Goal: Task Accomplishment & Management: Use online tool/utility

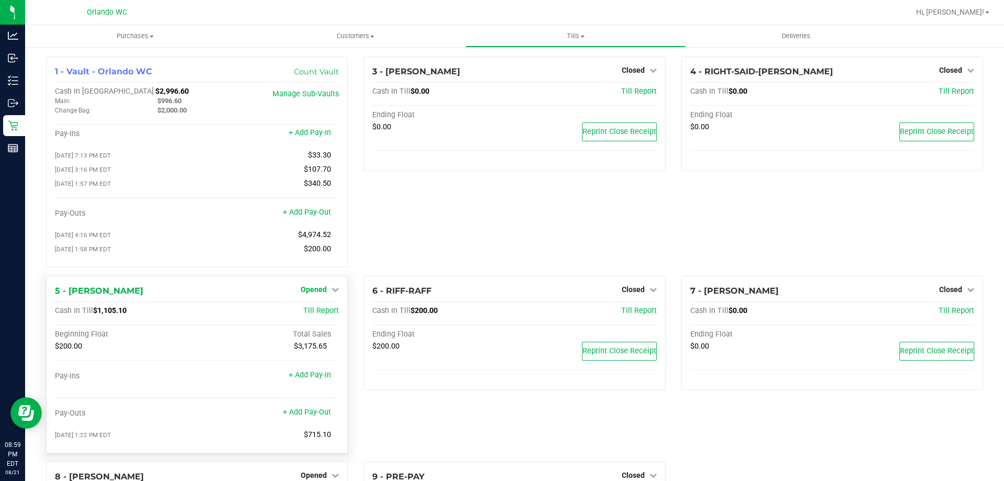
click at [332, 291] on icon at bounding box center [335, 289] width 7 height 7
click at [329, 309] on div "Close Till" at bounding box center [315, 310] width 77 height 13
click at [325, 315] on link "Close Till" at bounding box center [315, 311] width 28 height 8
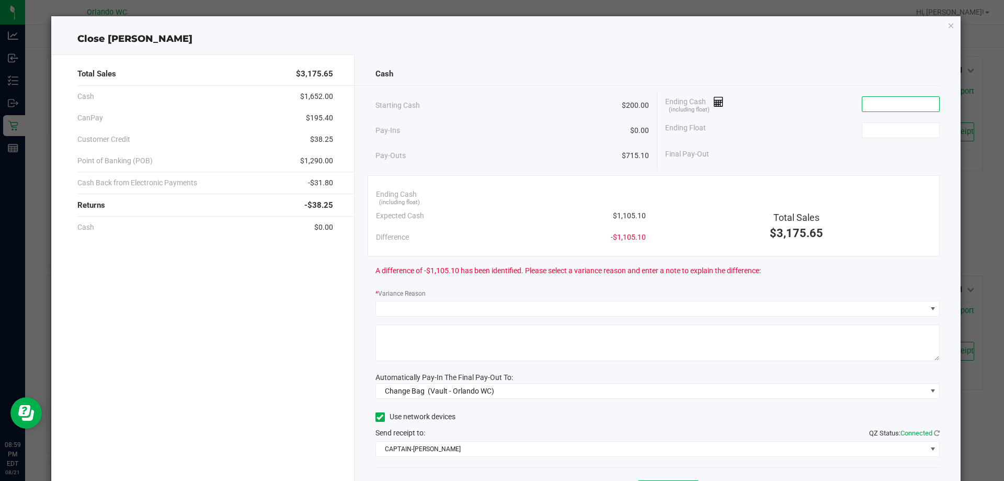
click at [882, 104] on input at bounding box center [901, 104] width 77 height 15
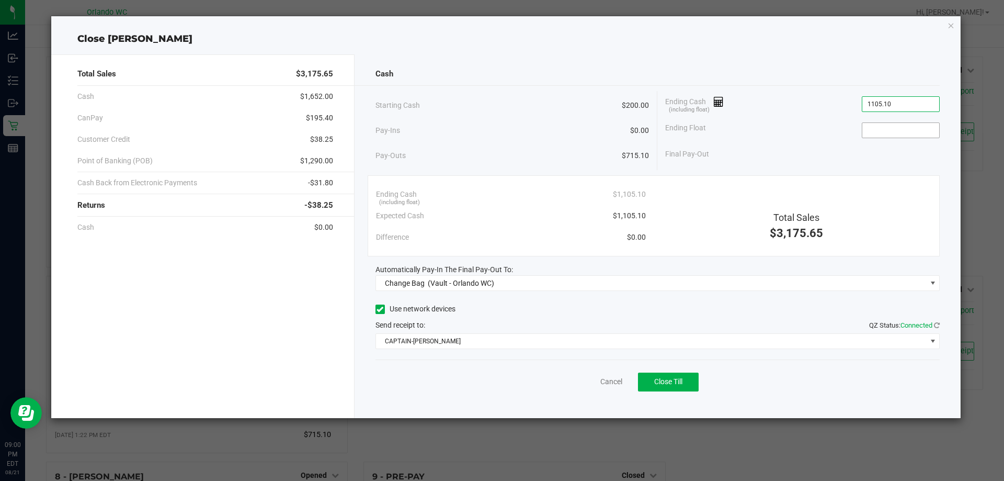
type input "$1,105.10"
click at [890, 131] on input at bounding box center [901, 130] width 77 height 15
type input "$200.00"
click at [593, 292] on div "Cash Starting Cash $200.00 Pay-Ins $0.00 Pay-Outs $715.10 Ending Cash (includin…" at bounding box center [658, 236] width 607 height 364
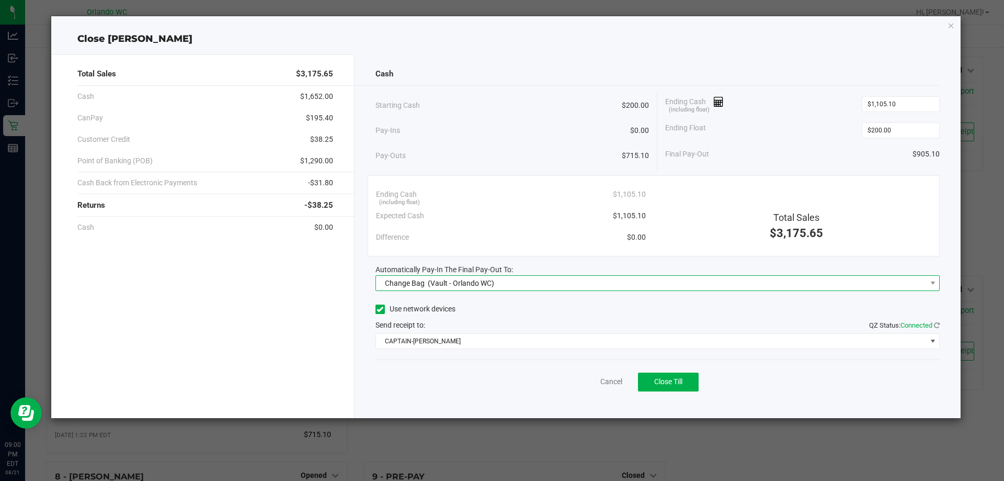
click at [593, 286] on span "Change Bag (Vault - Orlando WC)" at bounding box center [651, 283] width 551 height 15
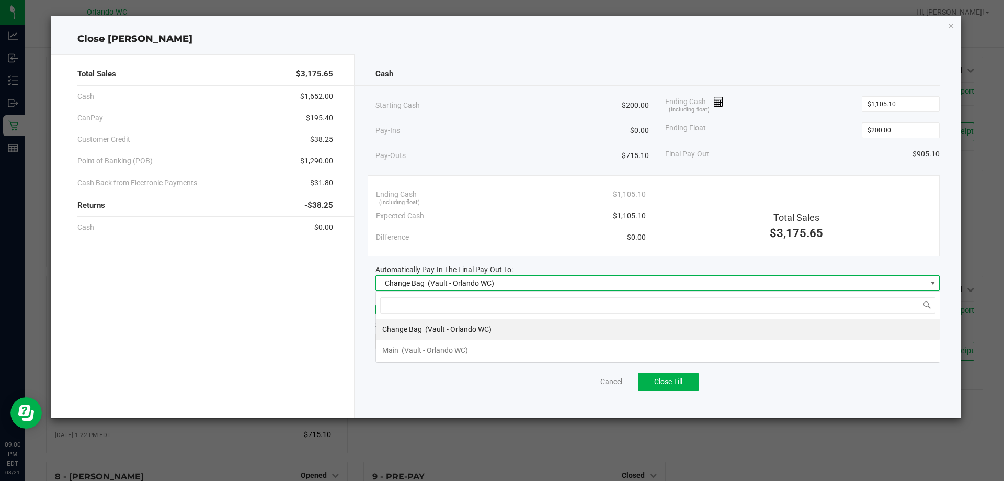
scroll to position [16, 564]
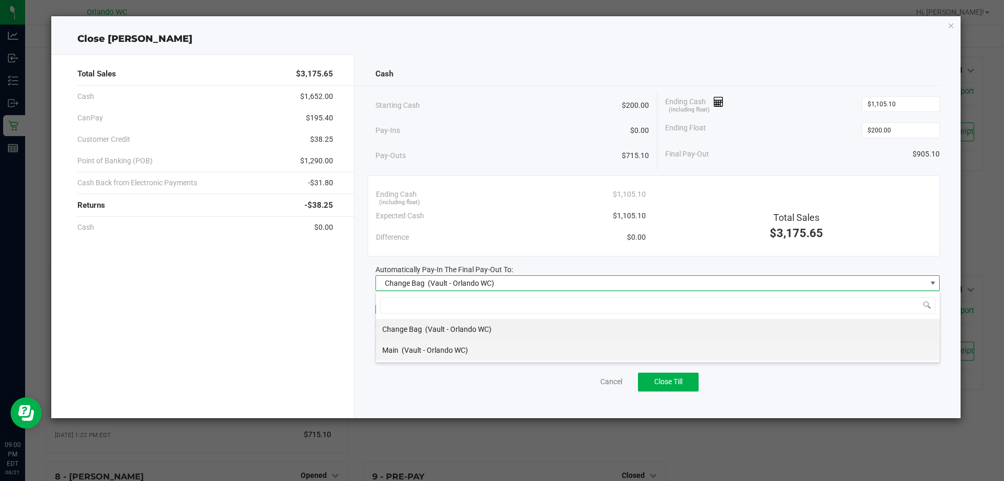
click at [479, 350] on li "Main (Vault - Orlando WC)" at bounding box center [658, 350] width 564 height 21
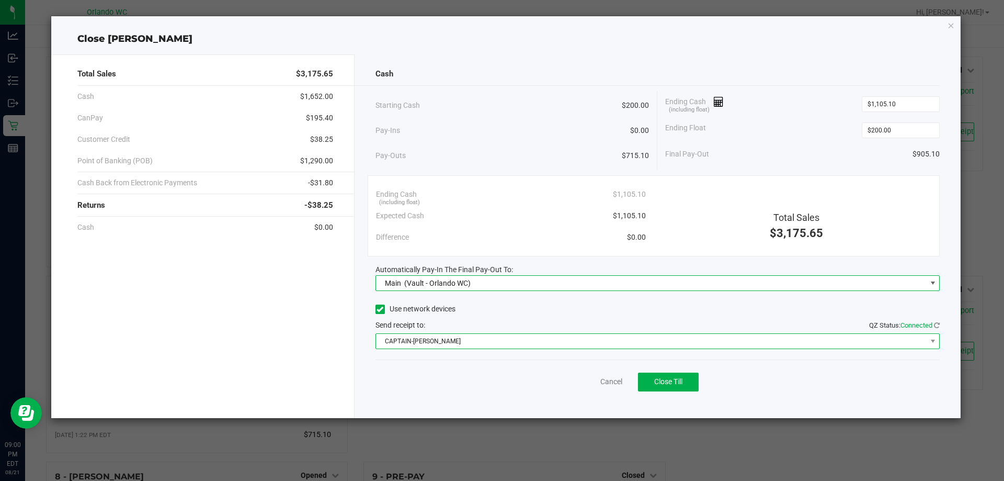
click at [493, 336] on span "CAPTAIN-KANGA" at bounding box center [651, 341] width 551 height 15
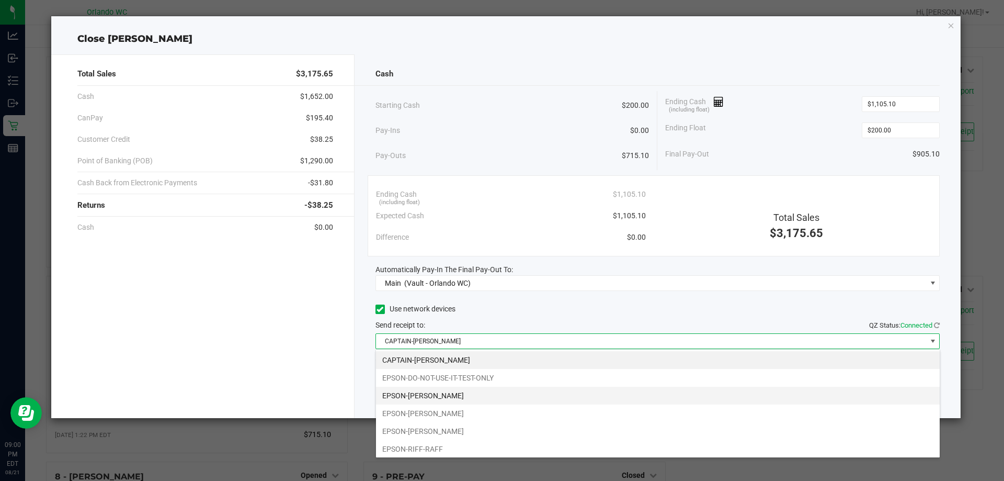
click at [464, 392] on li "EPSON-JASON-DERULO" at bounding box center [658, 396] width 564 height 18
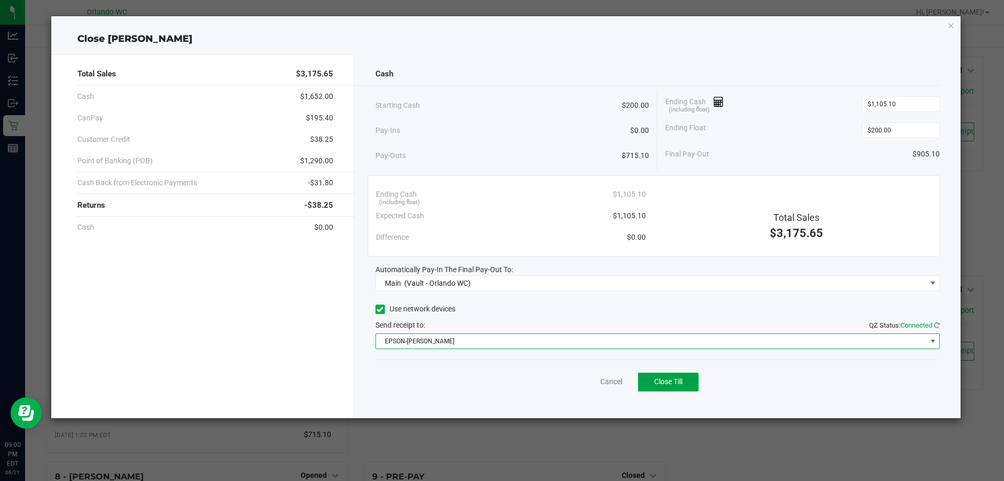
click at [673, 381] on span "Close Till" at bounding box center [668, 381] width 28 height 8
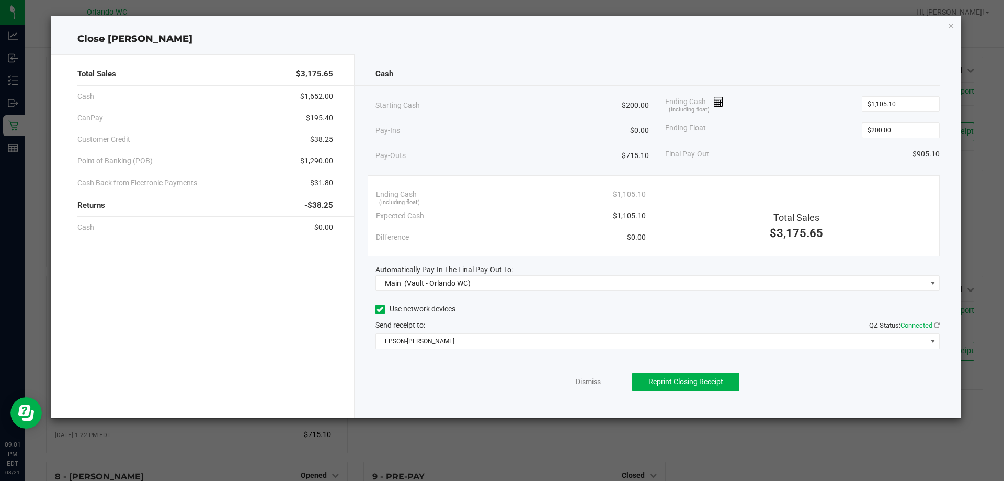
click at [593, 382] on link "Dismiss" at bounding box center [588, 381] width 25 height 11
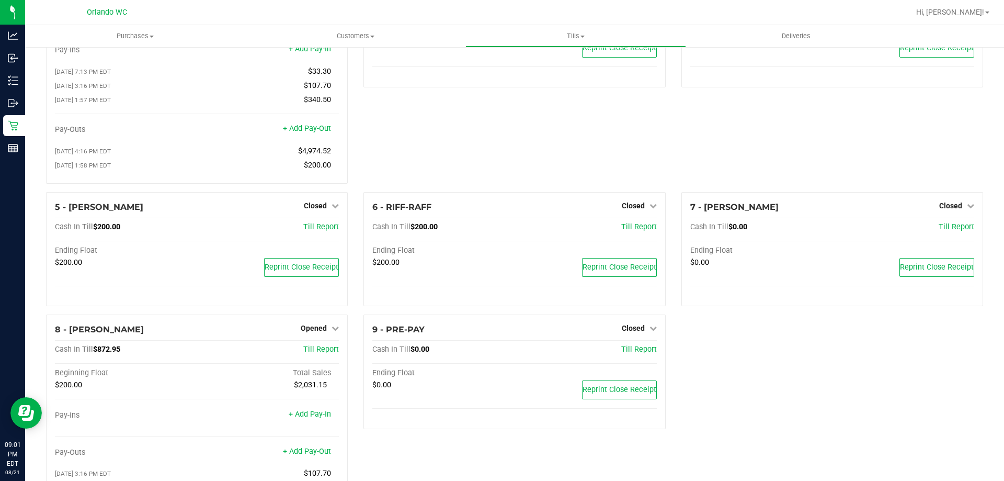
scroll to position [86, 0]
click at [333, 326] on icon at bounding box center [335, 325] width 7 height 7
click at [324, 352] on link "Close Till" at bounding box center [315, 348] width 28 height 8
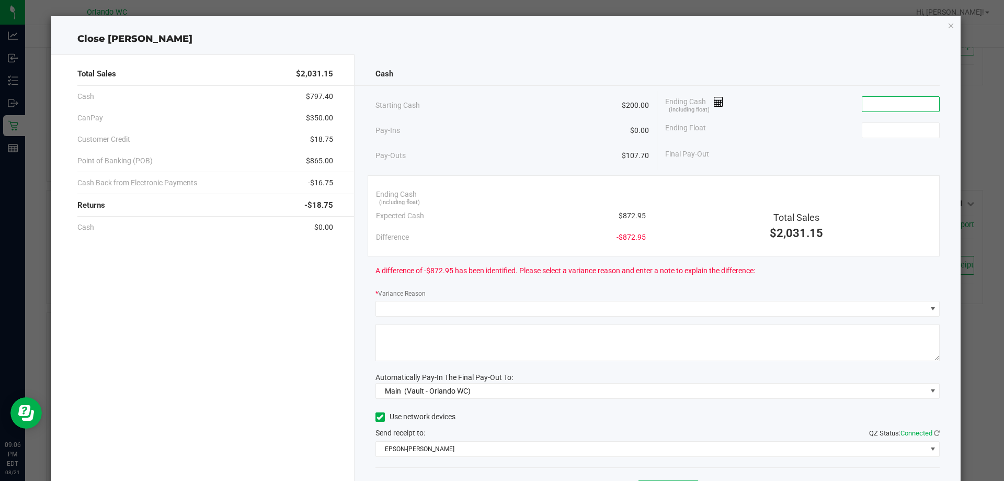
click at [874, 105] on input at bounding box center [901, 104] width 77 height 15
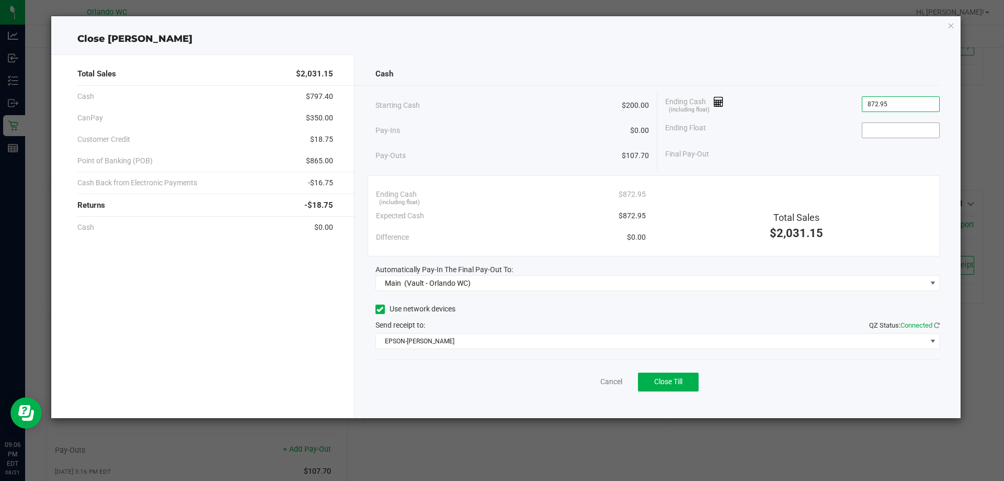
type input "$872.95"
click at [901, 127] on input at bounding box center [901, 130] width 77 height 15
type input "$200.00"
click at [672, 381] on span "Close Till" at bounding box center [668, 381] width 28 height 8
click at [590, 381] on link "Dismiss" at bounding box center [588, 381] width 25 height 11
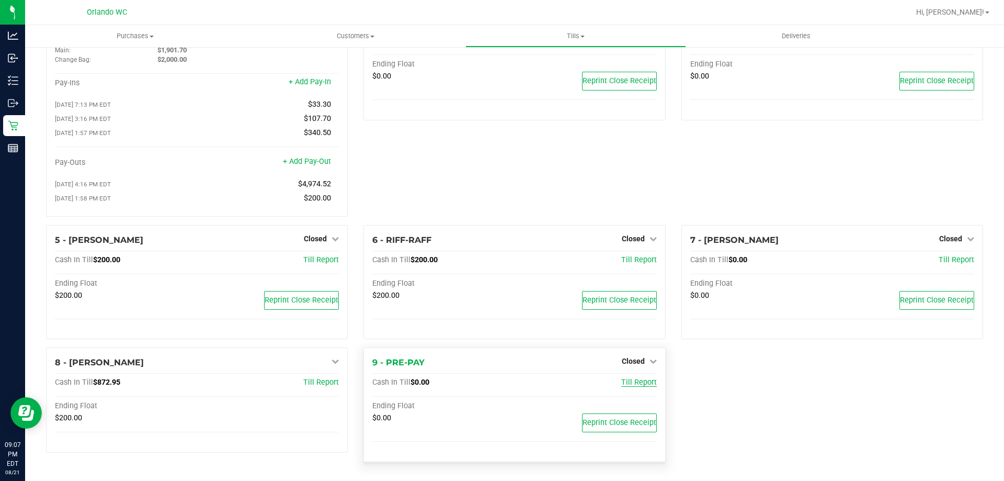
scroll to position [54, 0]
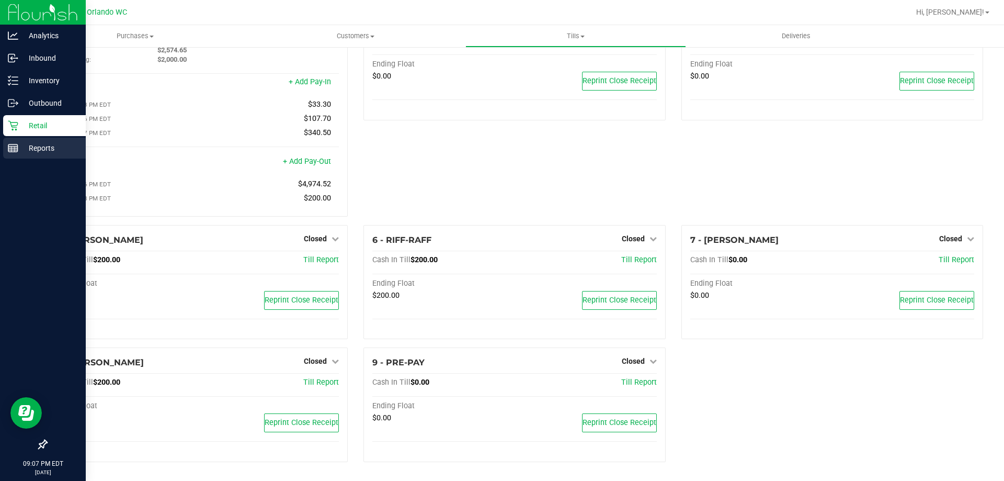
click at [10, 150] on line at bounding box center [12, 150] width 9 height 0
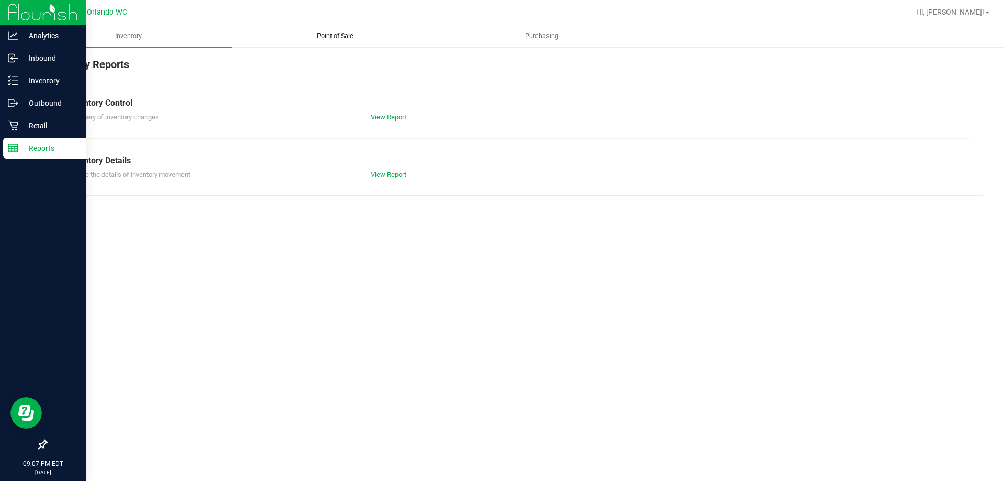
click at [327, 38] on span "Point of Sale" at bounding box center [335, 35] width 65 height 9
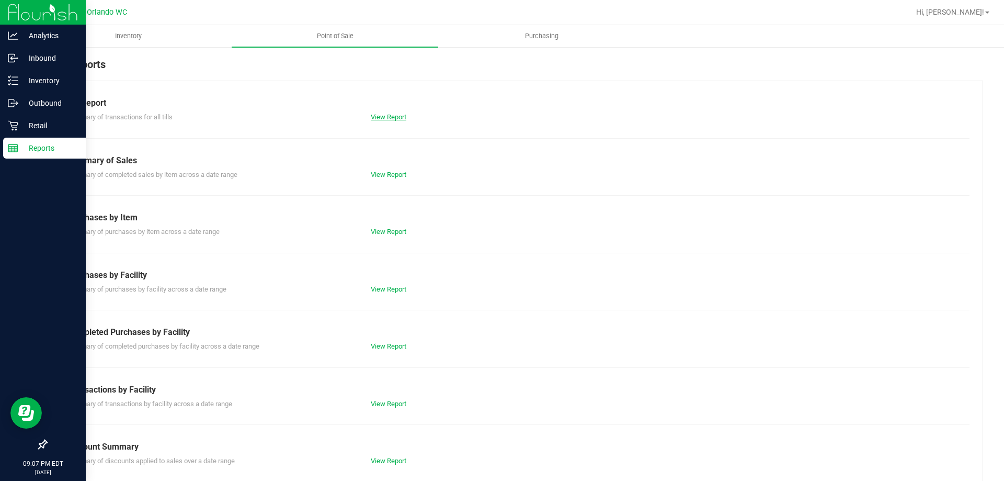
click at [389, 117] on link "View Report" at bounding box center [389, 117] width 36 height 8
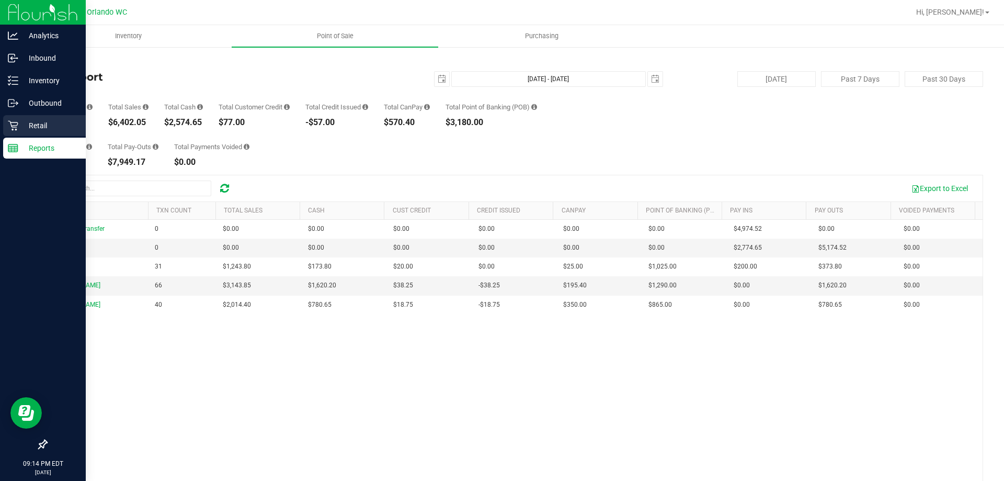
click at [35, 127] on p "Retail" at bounding box center [49, 125] width 63 height 13
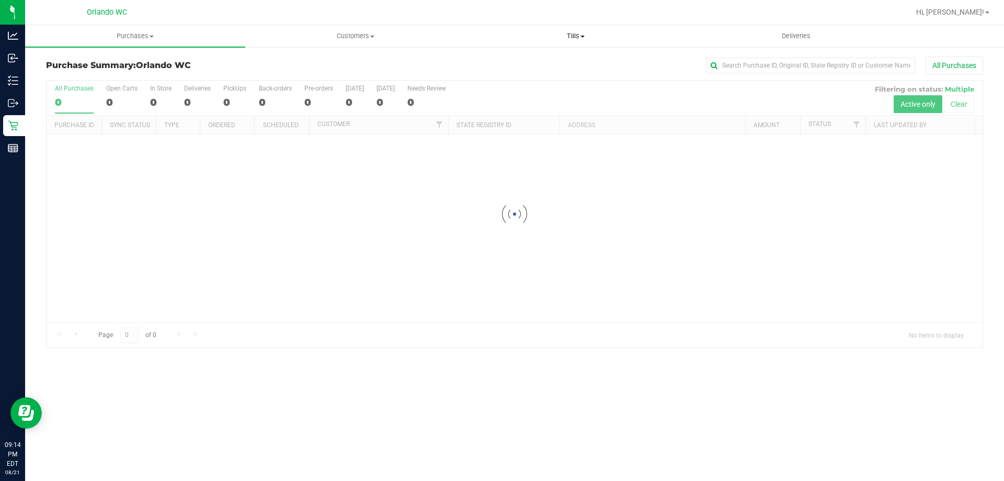
click at [574, 37] on span "Tills" at bounding box center [575, 35] width 219 height 9
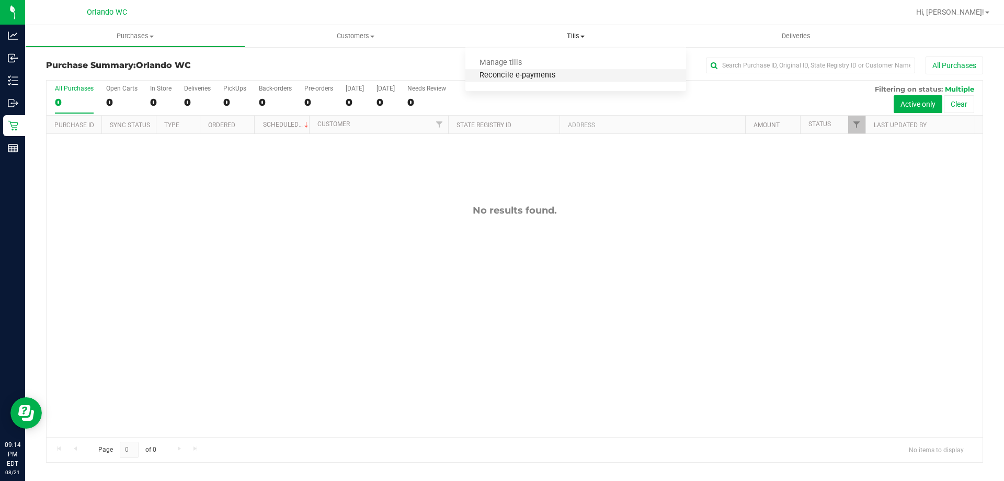
click at [551, 74] on span "Reconcile e-payments" at bounding box center [518, 75] width 104 height 9
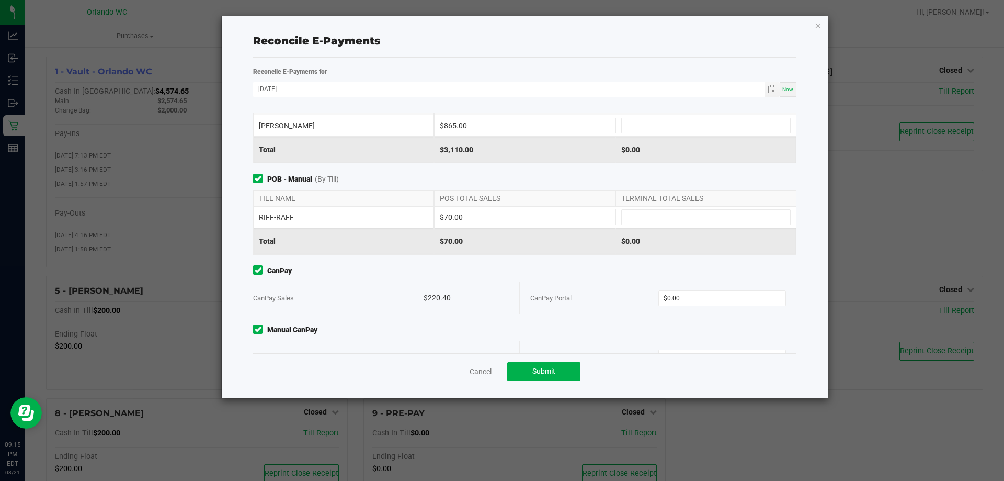
scroll to position [103, 0]
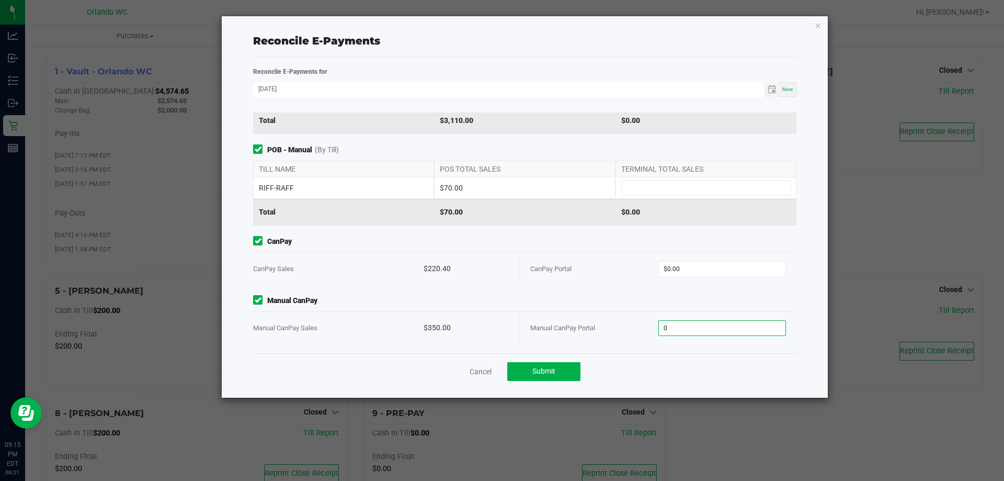
click at [702, 333] on input "0" at bounding box center [722, 328] width 127 height 15
type input "350.00"
type input "0"
type input "$350.00"
click at [699, 267] on input "0" at bounding box center [722, 269] width 127 height 15
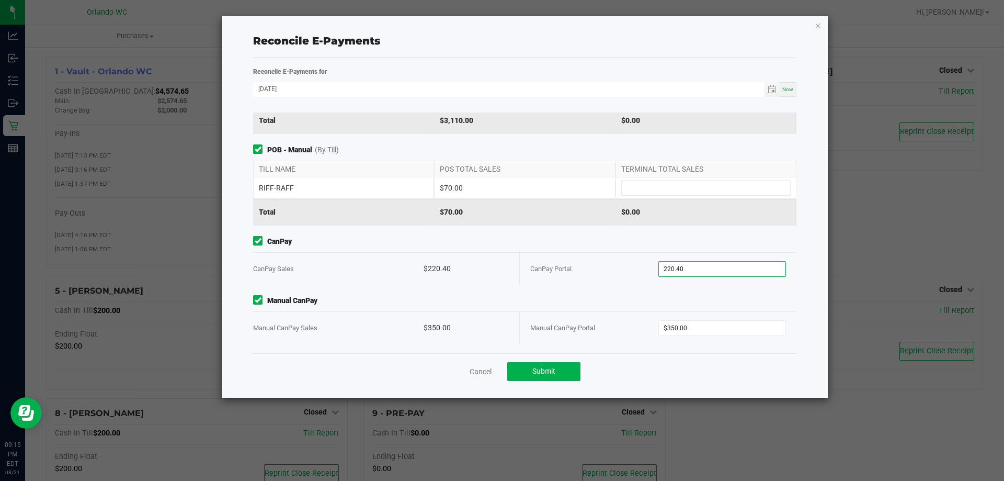
type input "$220.40"
click at [625, 294] on div "Point of Banking (POB) (By Till) TILL NAME POS TOTAL SALES TERMINAL TOTAL SALES…" at bounding box center [524, 232] width 559 height 241
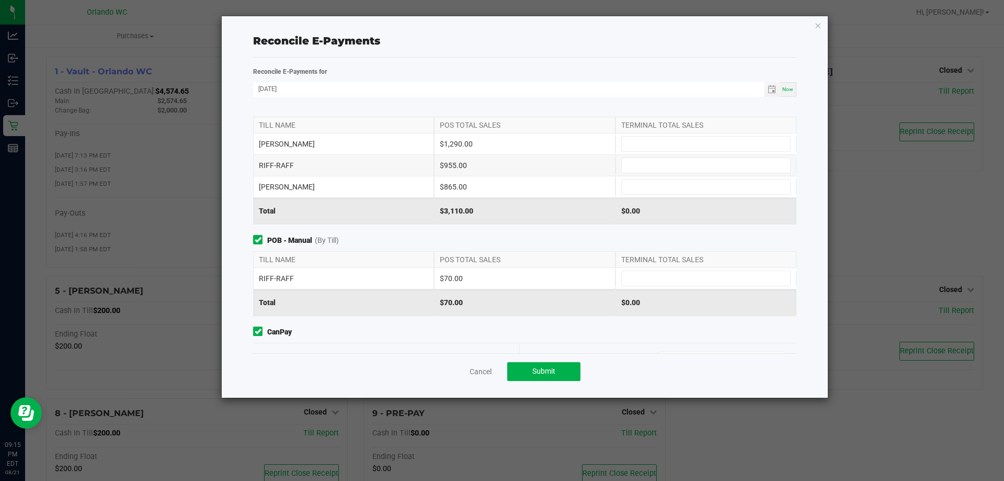
scroll to position [0, 0]
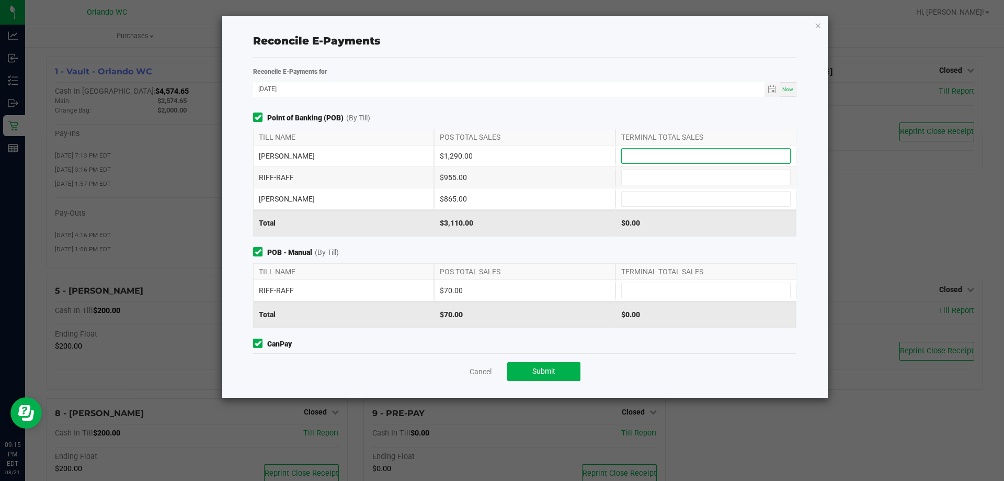
click at [738, 157] on input at bounding box center [706, 156] width 168 height 15
type input "$1,290.00"
click at [690, 205] on input at bounding box center [706, 198] width 168 height 15
type input "$865.00"
click at [688, 178] on input at bounding box center [706, 177] width 168 height 15
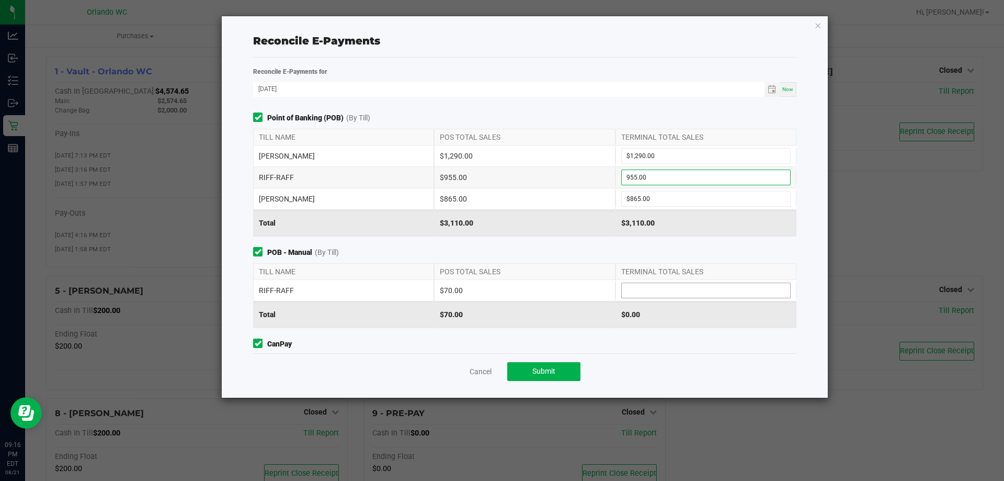
type input "$955.00"
click at [694, 290] on input at bounding box center [706, 290] width 168 height 15
type input "$70.00"
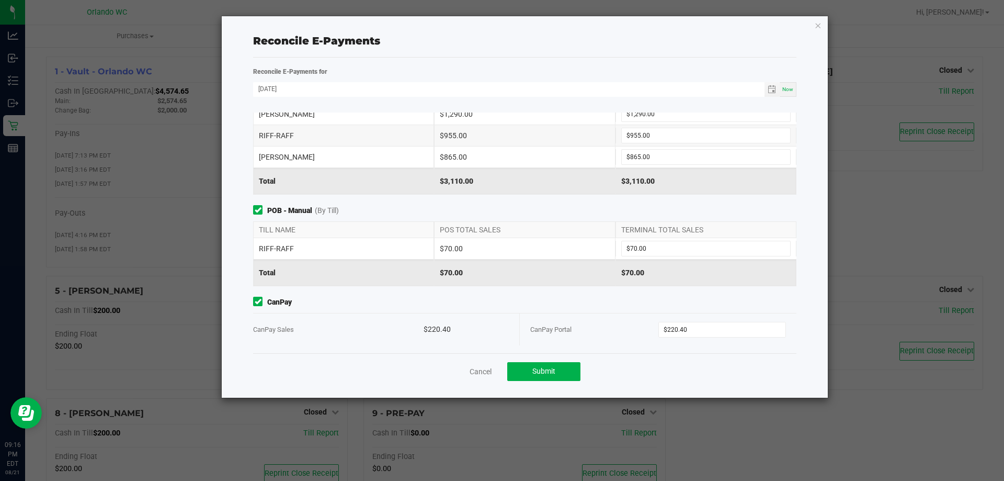
scroll to position [103, 0]
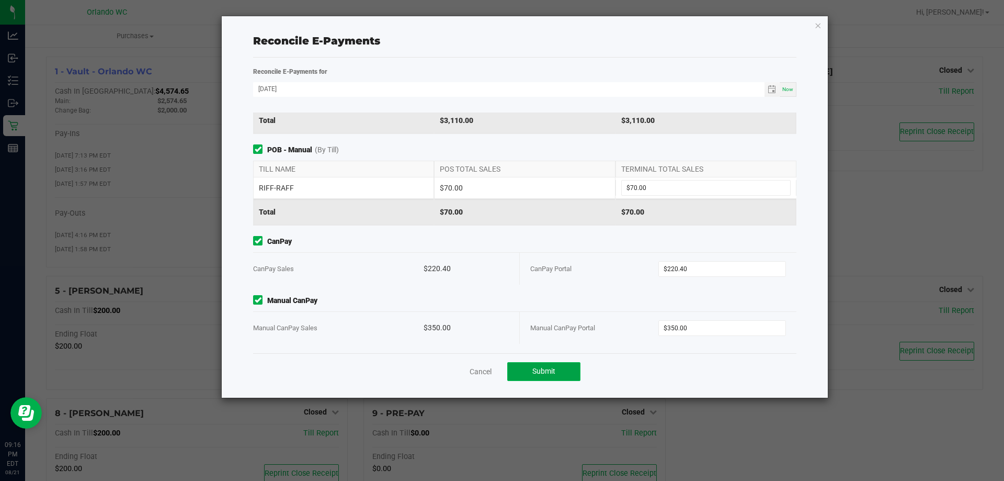
click at [552, 372] on span "Submit" at bounding box center [544, 371] width 23 height 8
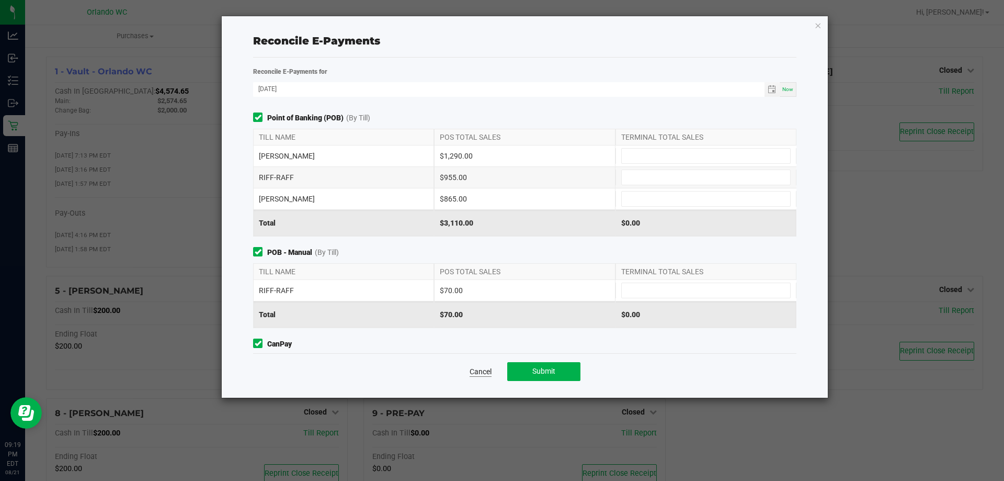
click at [480, 369] on link "Cancel" at bounding box center [481, 371] width 22 height 10
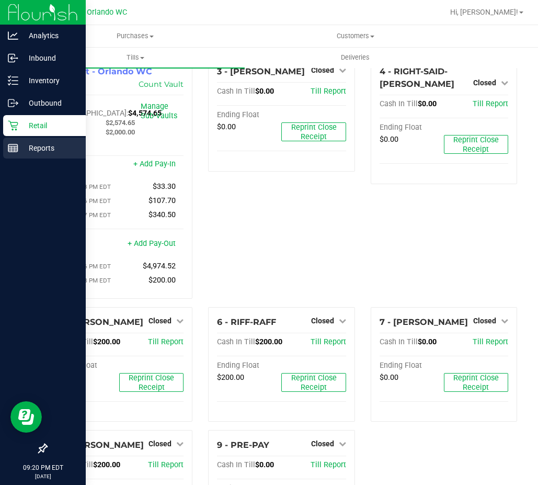
click at [33, 145] on p "Reports" at bounding box center [49, 148] width 63 height 13
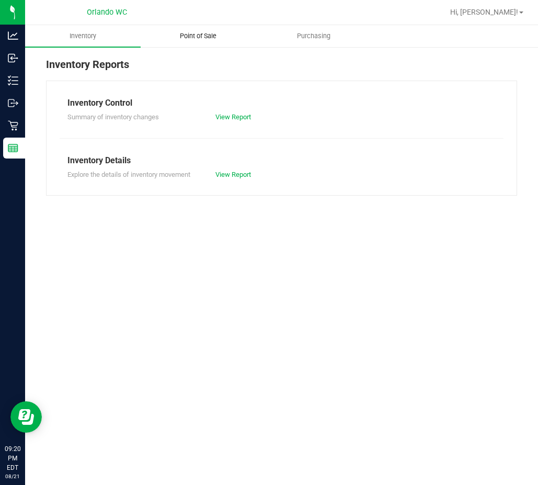
click at [210, 34] on span "Point of Sale" at bounding box center [198, 35] width 65 height 9
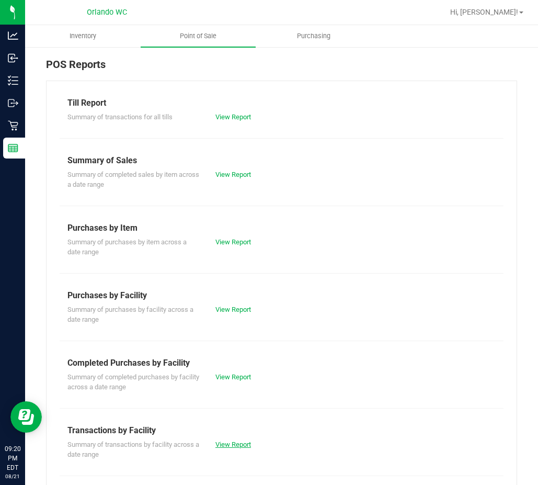
click at [236, 443] on link "View Report" at bounding box center [234, 444] width 36 height 8
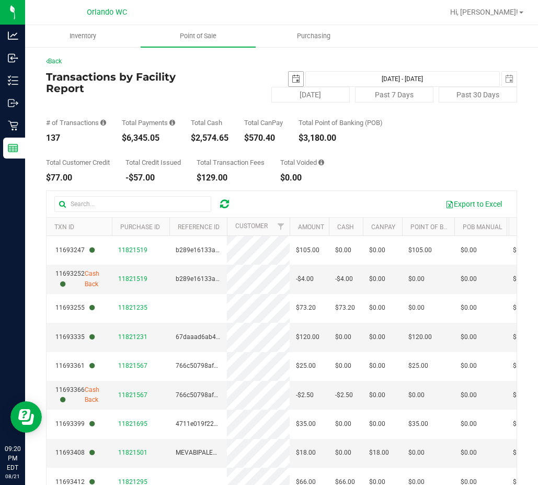
click at [292, 77] on span "select" at bounding box center [296, 79] width 8 height 8
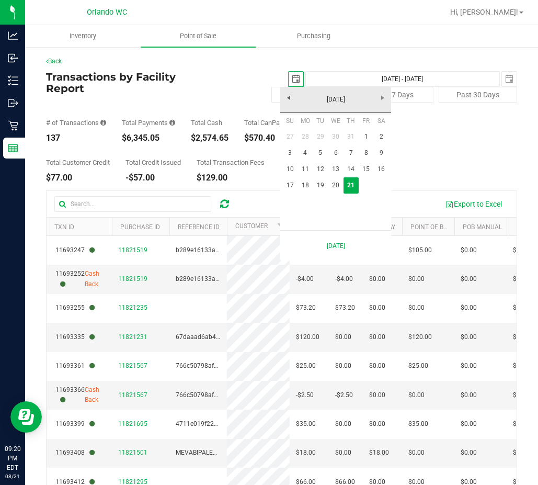
scroll to position [0, 26]
click at [287, 188] on link "17" at bounding box center [290, 185] width 15 height 16
type input "2025-08-17"
type input "Aug 17, 2025 - Aug 21, 2025"
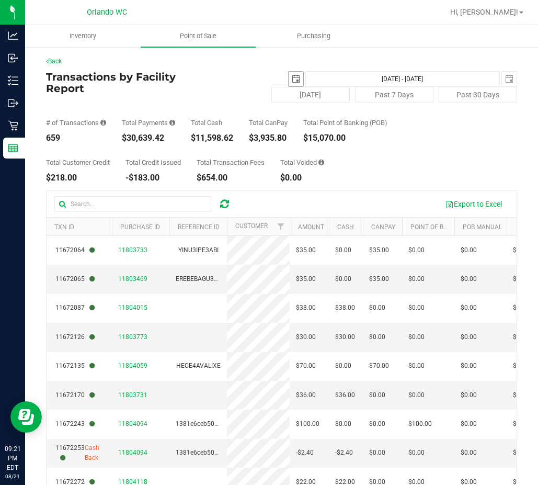
click at [292, 77] on span "select" at bounding box center [296, 79] width 8 height 8
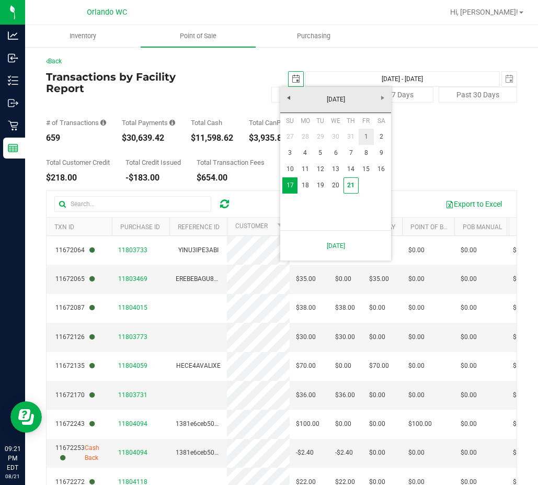
click at [366, 134] on link "1" at bounding box center [366, 137] width 15 height 16
type input "2025-08-01"
type input "Aug 1, 2025 - Aug 21, 2025"
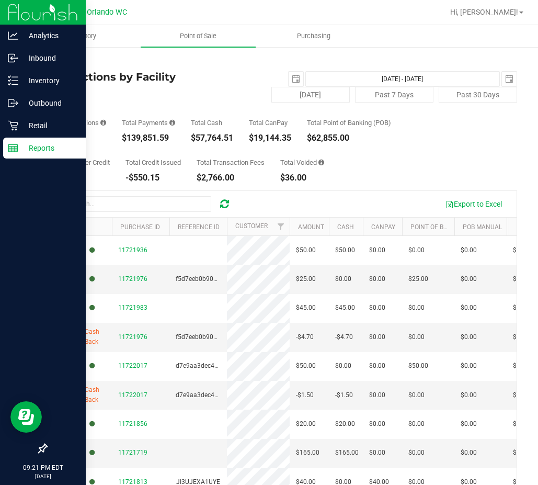
click at [16, 146] on line at bounding box center [12, 146] width 9 height 0
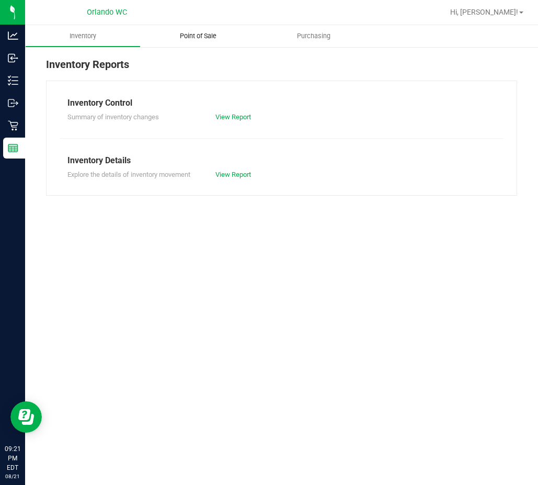
click at [212, 32] on span "Point of Sale" at bounding box center [198, 35] width 65 height 9
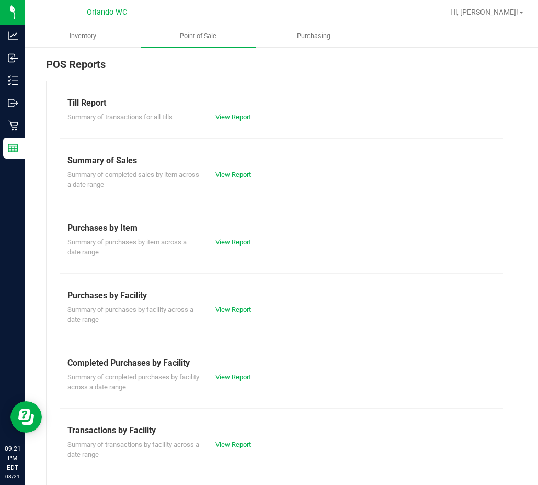
click at [243, 377] on link "View Report" at bounding box center [234, 377] width 36 height 8
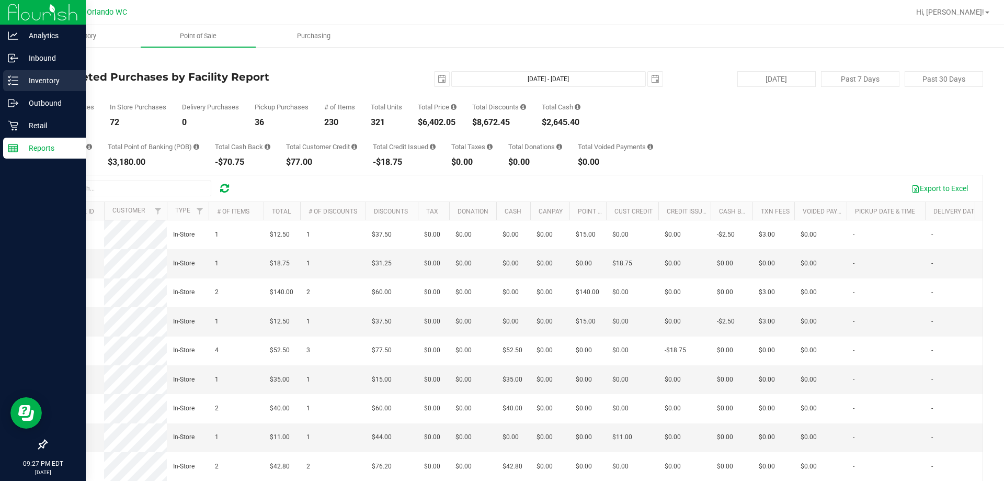
click at [27, 80] on p "Inventory" at bounding box center [49, 80] width 63 height 13
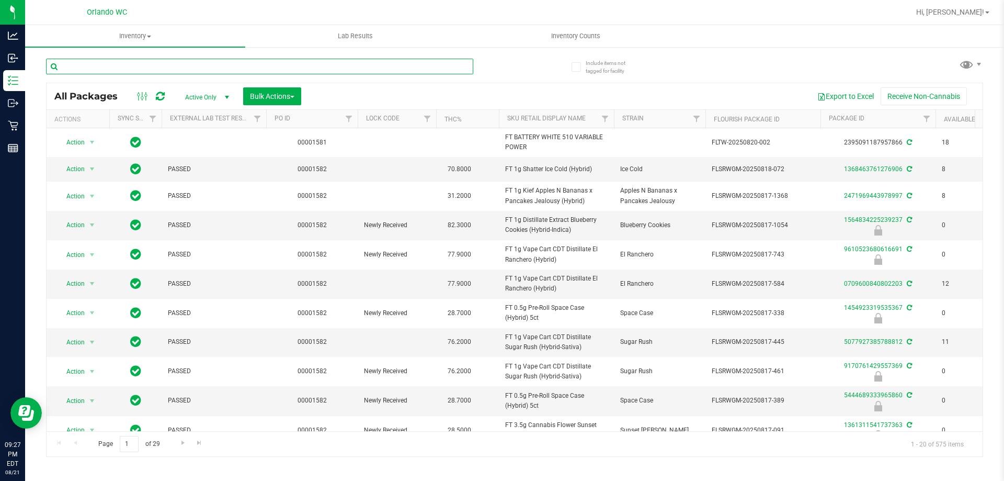
click at [153, 65] on input "text" at bounding box center [259, 67] width 427 height 16
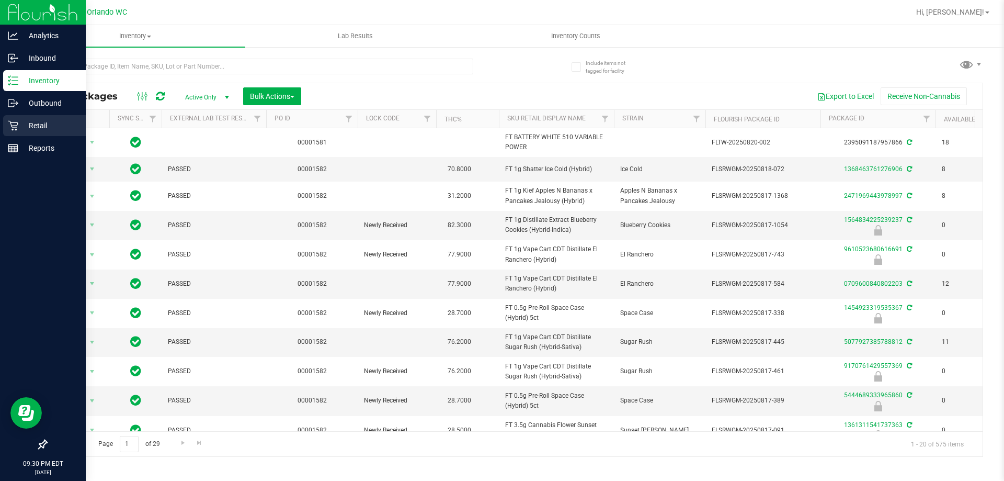
click at [18, 129] on p "Retail" at bounding box center [49, 125] width 63 height 13
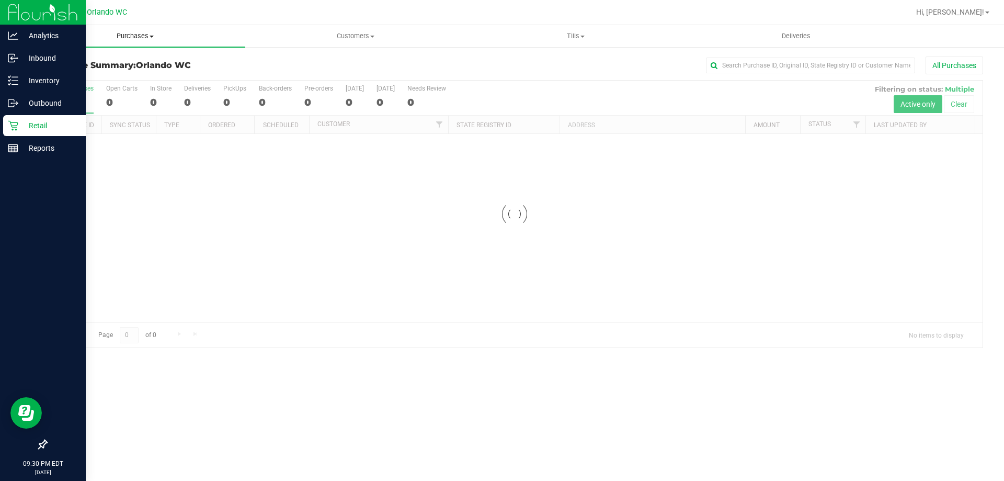
click at [141, 38] on span "Purchases" at bounding box center [135, 35] width 220 height 9
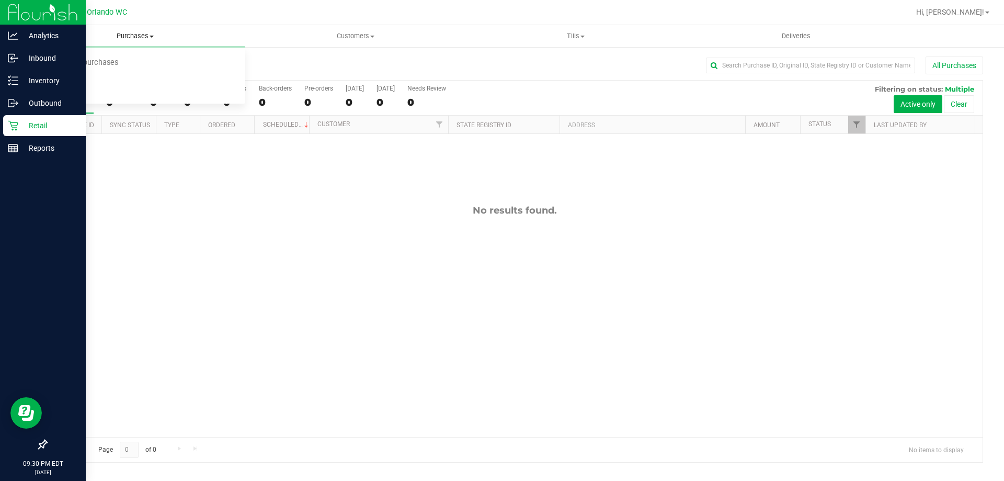
click at [141, 37] on span "Purchases" at bounding box center [135, 35] width 220 height 9
click at [141, 31] on span "Purchases" at bounding box center [135, 35] width 220 height 9
click at [101, 89] on li "All purchases" at bounding box center [135, 88] width 220 height 13
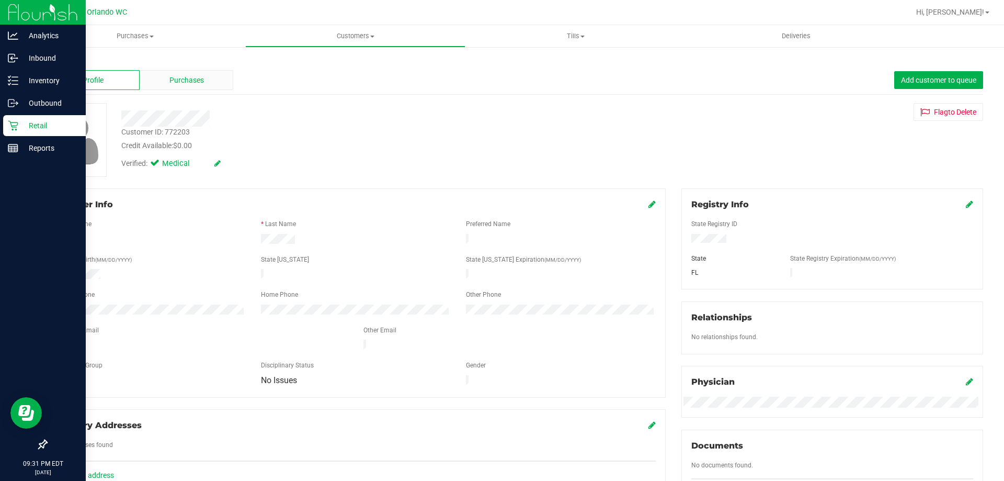
click at [184, 83] on span "Purchases" at bounding box center [187, 80] width 35 height 11
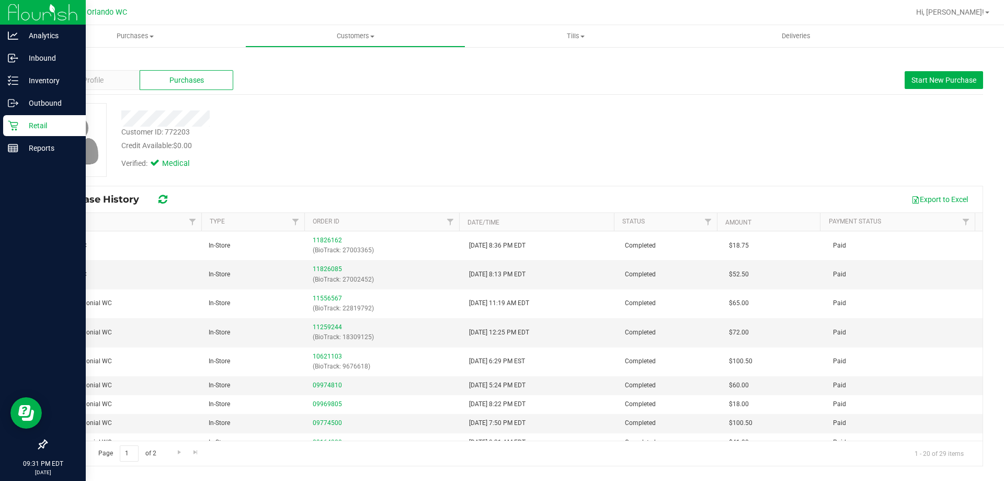
click at [439, 182] on div "Customer ID: 772203 Credit Available: $0.00 Verified: Medical" at bounding box center [514, 144] width 937 height 82
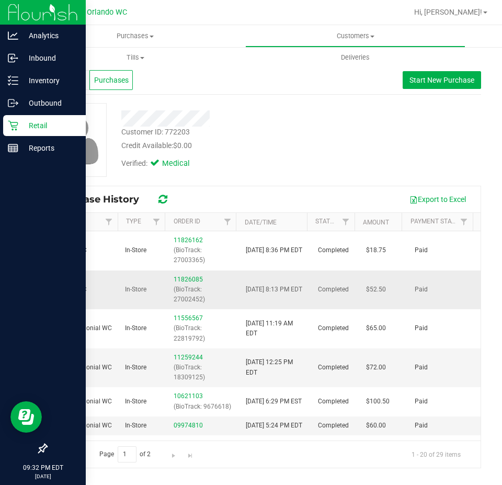
click at [187, 275] on div "11826085 (BioTrack: 27002452)" at bounding box center [204, 290] width 60 height 30
click at [186, 277] on link "11826085" at bounding box center [188, 279] width 29 height 7
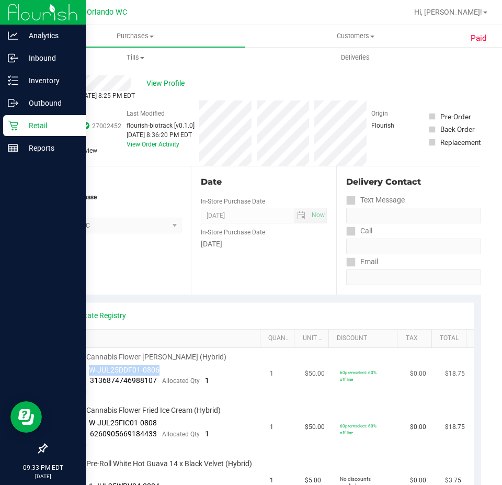
drag, startPoint x: 89, startPoint y: 366, endPoint x: 162, endPoint y: 372, distance: 73.5
click at [162, 372] on td "FT 3.5g Cannabis Flower Dulce De Fresa (Hybrid) Batch ID W-JUL25DDF01-0806 Pack…" at bounding box center [159, 374] width 210 height 53
copy span "W-JUL25DDF01-0806"
click at [37, 77] on p "Inventory" at bounding box center [49, 80] width 63 height 13
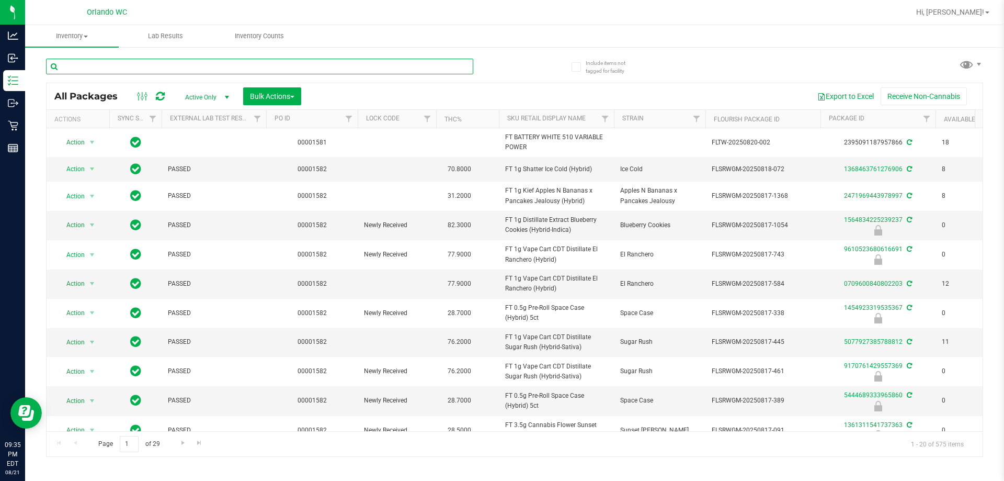
click at [265, 64] on input "text" at bounding box center [259, 67] width 427 height 16
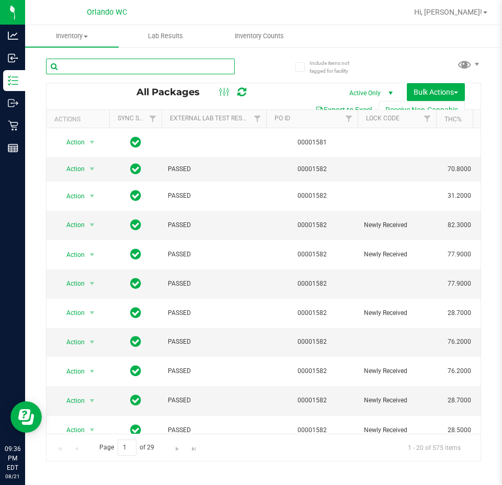
drag, startPoint x: 100, startPoint y: 64, endPoint x: 95, endPoint y: 66, distance: 5.5
click at [99, 64] on input "text" at bounding box center [140, 67] width 189 height 16
click at [96, 70] on input "text" at bounding box center [140, 67] width 189 height 16
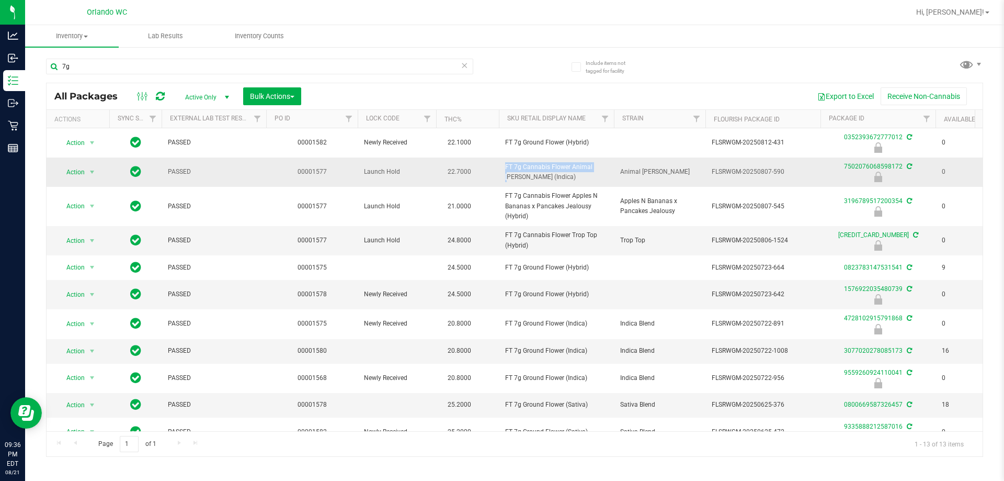
drag, startPoint x: 498, startPoint y: 164, endPoint x: 568, endPoint y: 168, distance: 70.8
click at [568, 168] on tr "Action Action Edit attributes Global inventory Locate package Package audit log…" at bounding box center [813, 171] width 1533 height 29
copy tr "FT 7g Cannabis Flower"
drag, startPoint x: 107, startPoint y: 70, endPoint x: 36, endPoint y: 69, distance: 71.7
click at [36, 69] on div "Include items not tagged for facility 7g All Packages Active Only Active Only L…" at bounding box center [514, 205] width 979 height 319
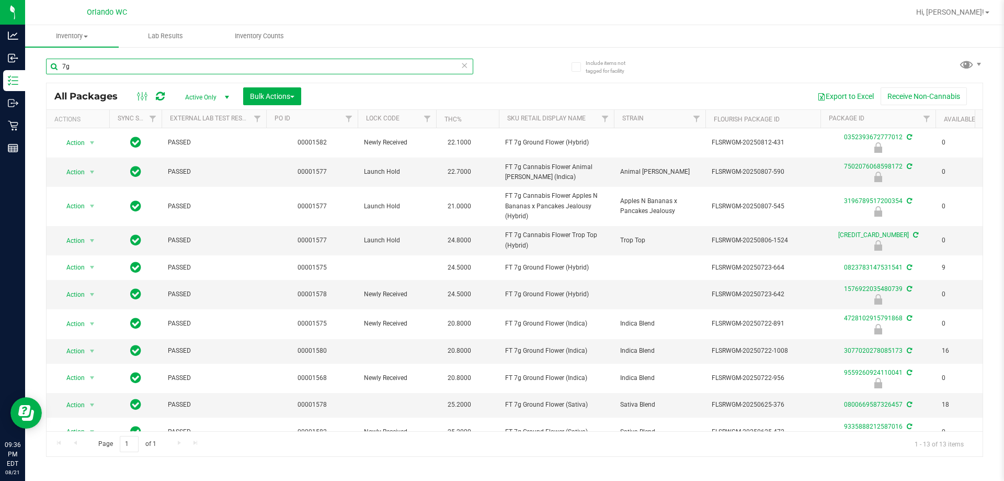
drag, startPoint x: 77, startPoint y: 63, endPoint x: 87, endPoint y: 65, distance: 10.2
paste input "FT 7g Cannabis Flower"
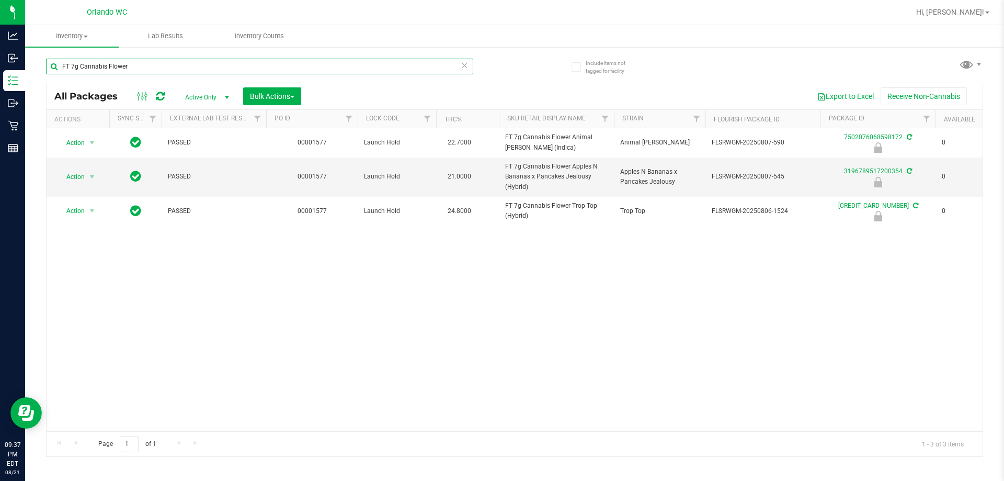
type input "FT 7g Cannabis Flower"
click at [420, 326] on div "Action Action Edit attributes Global inventory Locate package Package audit log…" at bounding box center [515, 279] width 936 height 303
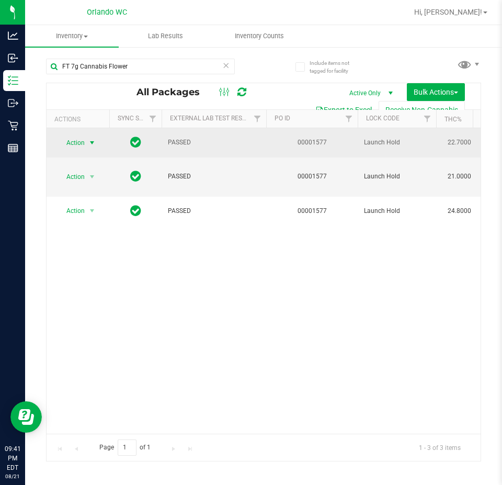
click at [88, 141] on span "select" at bounding box center [92, 143] width 8 height 8
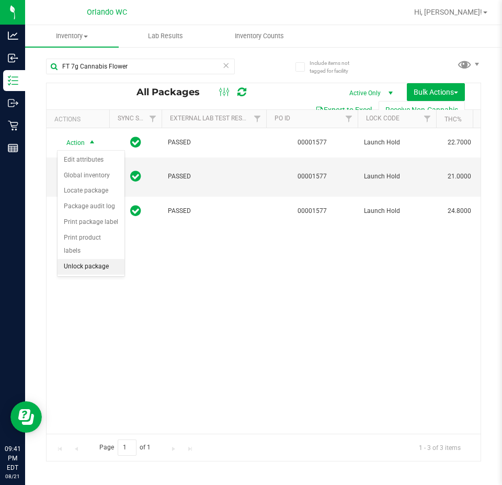
drag, startPoint x: 80, startPoint y: 254, endPoint x: 85, endPoint y: 249, distance: 7.0
click at [81, 259] on li "Unlock package" at bounding box center [91, 267] width 67 height 16
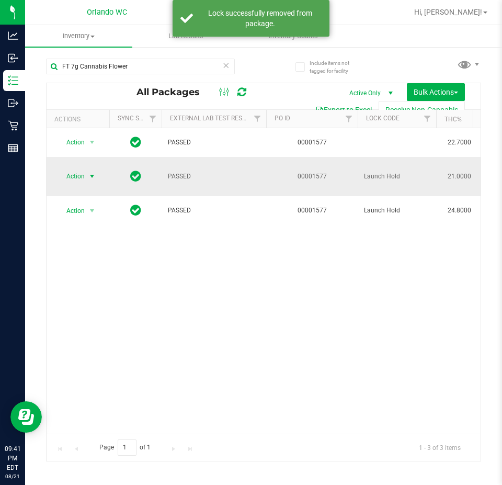
click at [94, 175] on span "select" at bounding box center [92, 176] width 8 height 8
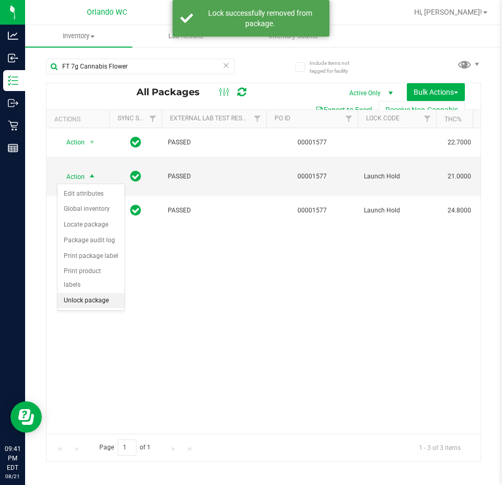
click at [80, 293] on li "Unlock package" at bounding box center [91, 301] width 67 height 16
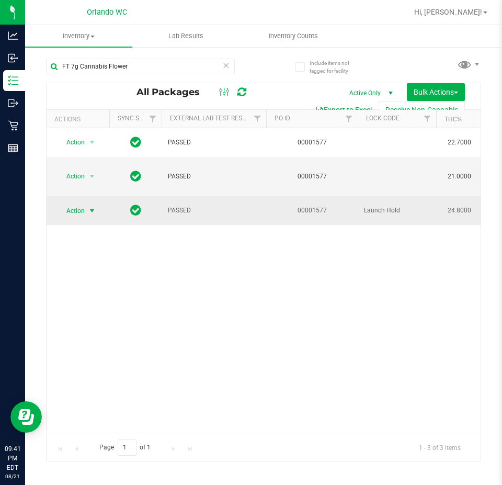
click at [90, 210] on span "select" at bounding box center [92, 211] width 8 height 8
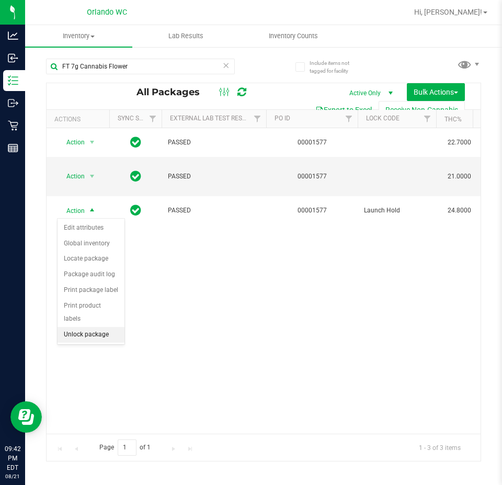
click at [80, 327] on li "Unlock package" at bounding box center [91, 335] width 67 height 16
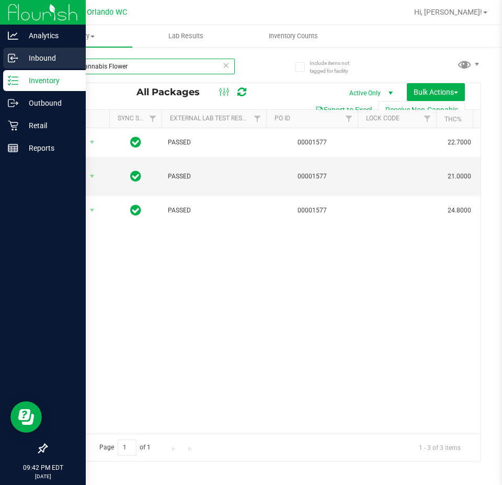
drag, startPoint x: 133, startPoint y: 69, endPoint x: 0, endPoint y: 63, distance: 133.5
click at [7, 63] on div "Analytics Inbound Inventory Outbound Retail Reports 09:42 PM EDT 08/21/2025 08/…" at bounding box center [251, 242] width 502 height 485
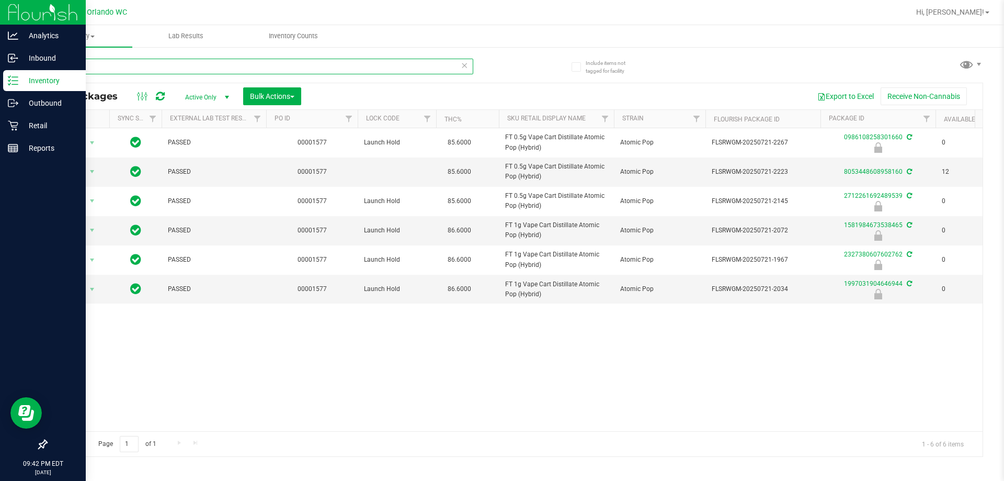
drag, startPoint x: 200, startPoint y: 65, endPoint x: 0, endPoint y: 83, distance: 200.6
click at [2, 74] on div "Analytics Inbound Inventory Outbound Retail Reports 09:42 PM EDT 08/21/2025 08/…" at bounding box center [502, 240] width 1004 height 481
type input "1997031904646944"
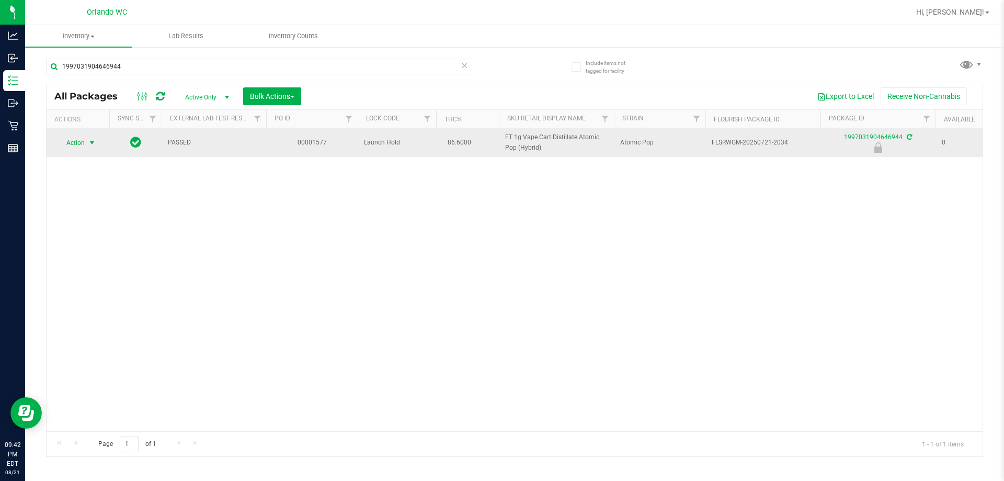
click at [87, 143] on span "select" at bounding box center [92, 142] width 13 height 15
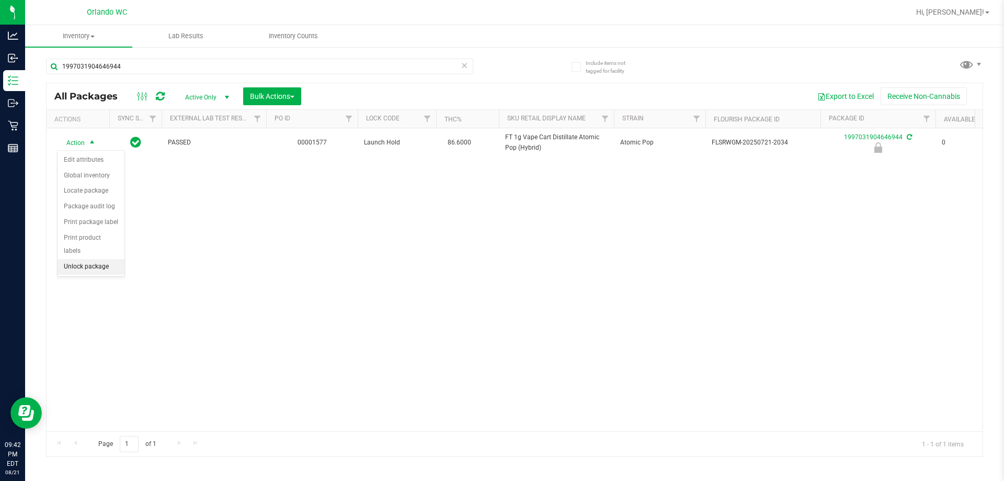
click at [82, 259] on li "Unlock package" at bounding box center [91, 267] width 67 height 16
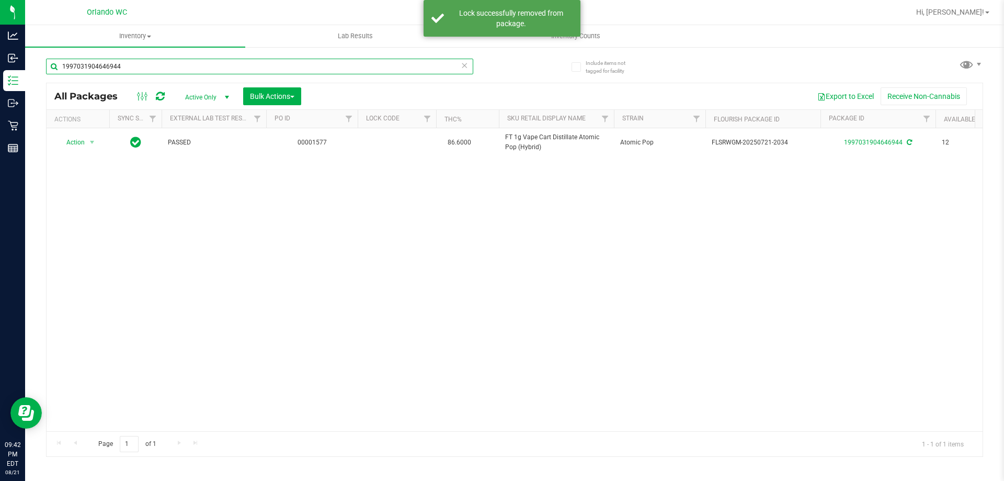
drag, startPoint x: 139, startPoint y: 64, endPoint x: 58, endPoint y: 67, distance: 81.1
click at [58, 67] on input "1997031904646944" at bounding box center [259, 67] width 427 height 16
